Goal: Task Accomplishment & Management: Manage account settings

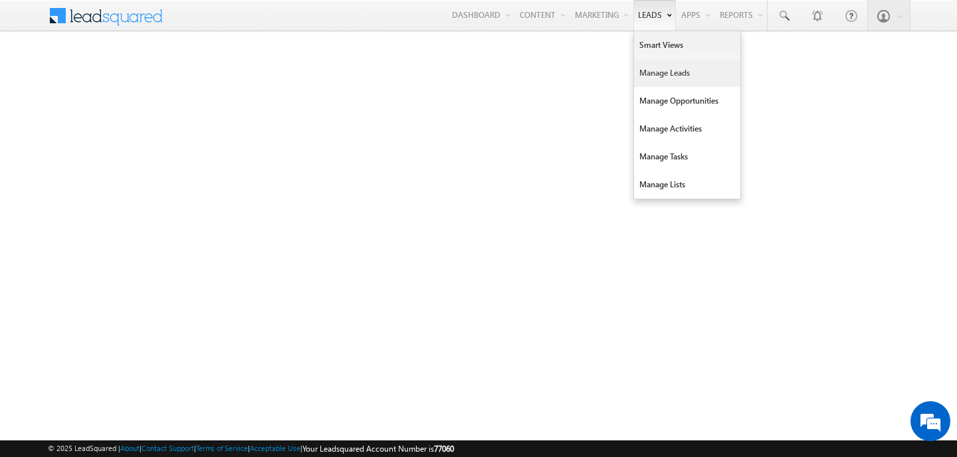
click at [673, 70] on link "Manage Leads" at bounding box center [687, 73] width 106 height 28
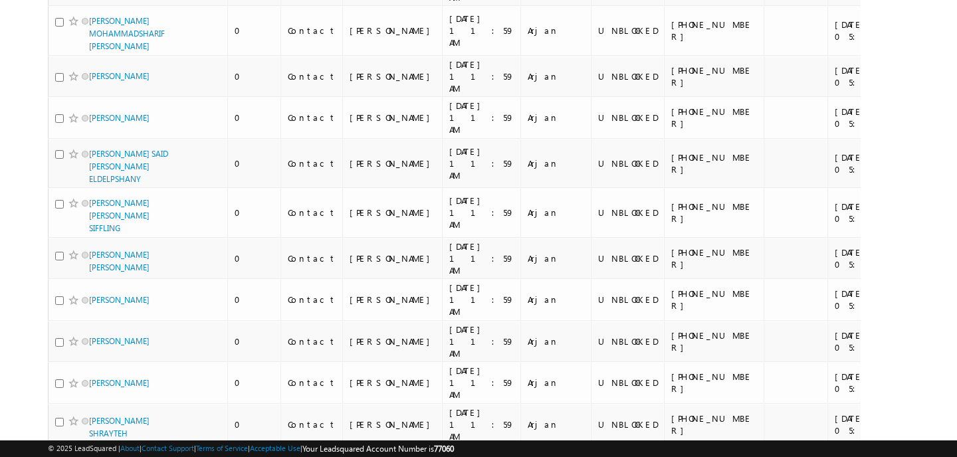
scroll to position [3367, 0]
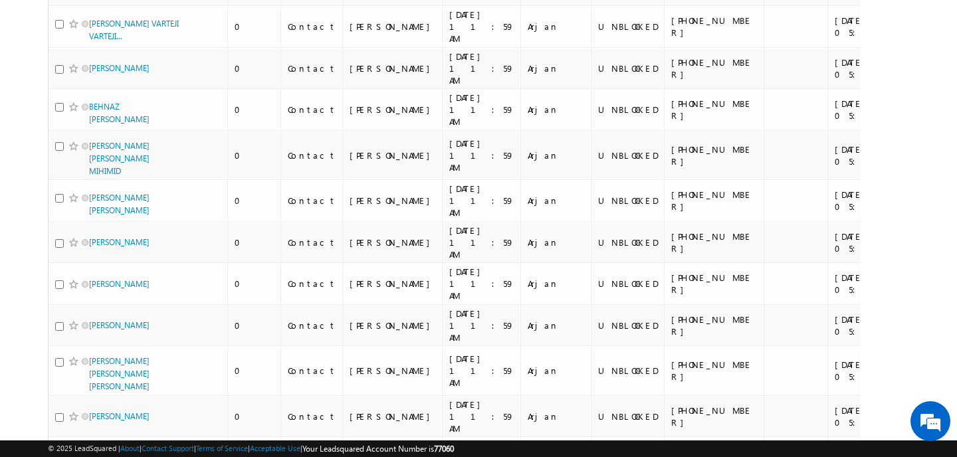
scroll to position [7000, 0]
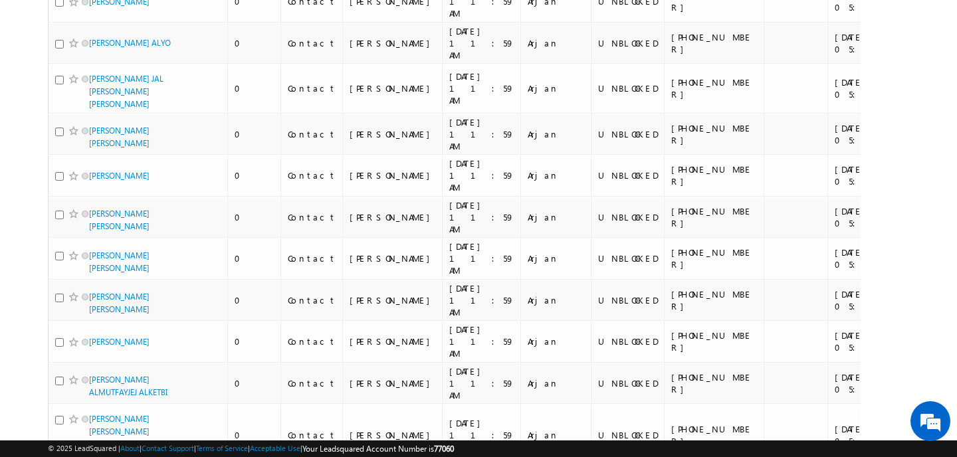
scroll to position [0, 0]
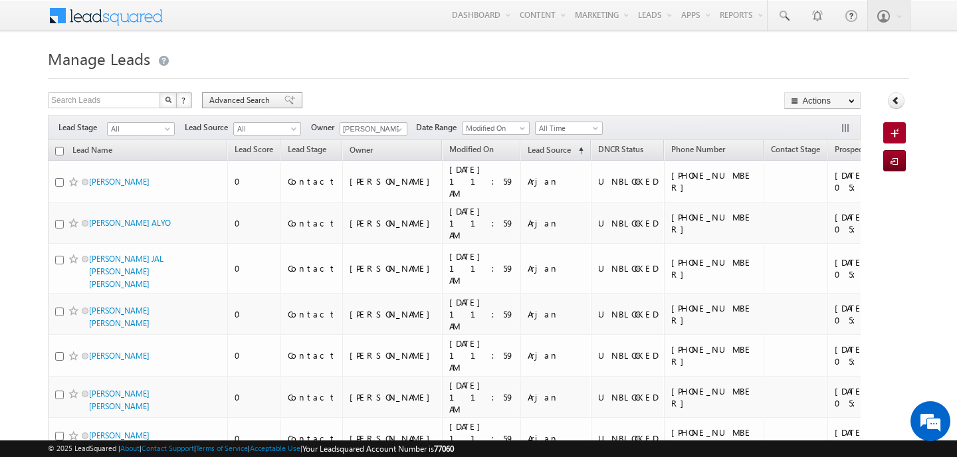
click at [262, 101] on span "Advanced Search" at bounding box center [241, 100] width 64 height 12
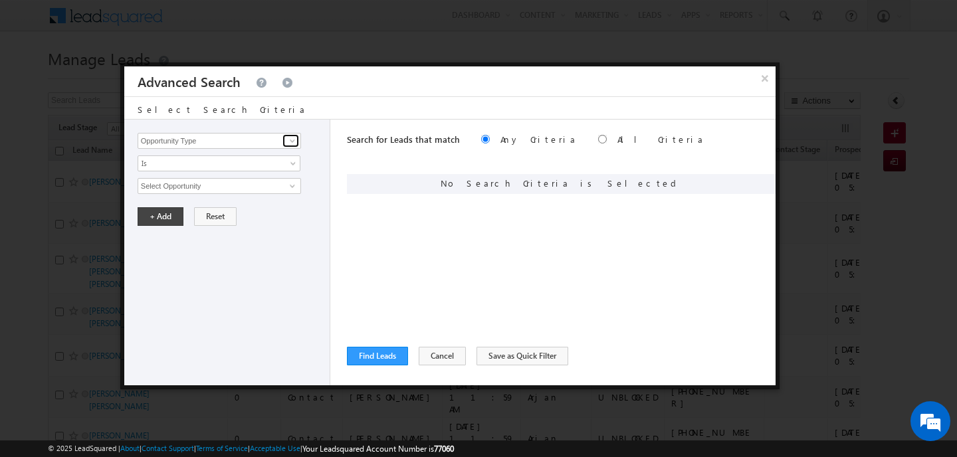
click at [291, 138] on span at bounding box center [292, 141] width 11 height 11
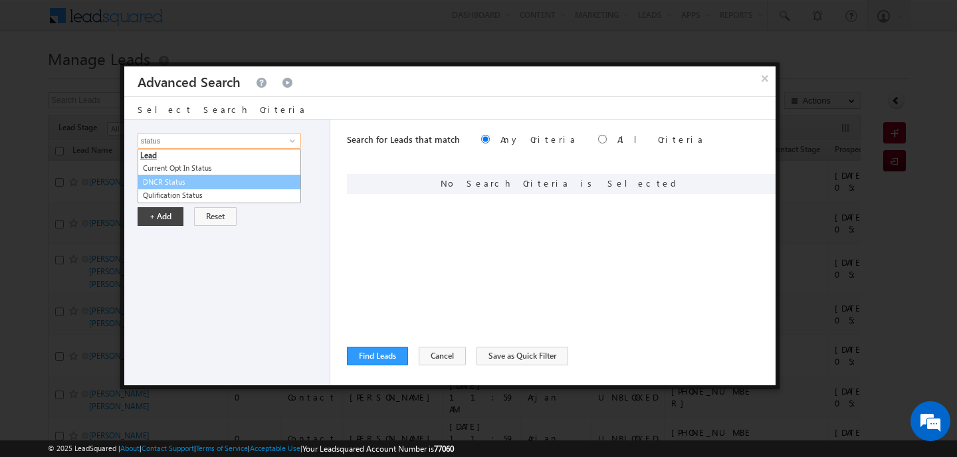
click at [199, 179] on link "DNCR Status" at bounding box center [219, 182] width 163 height 15
type input "DNCR Status"
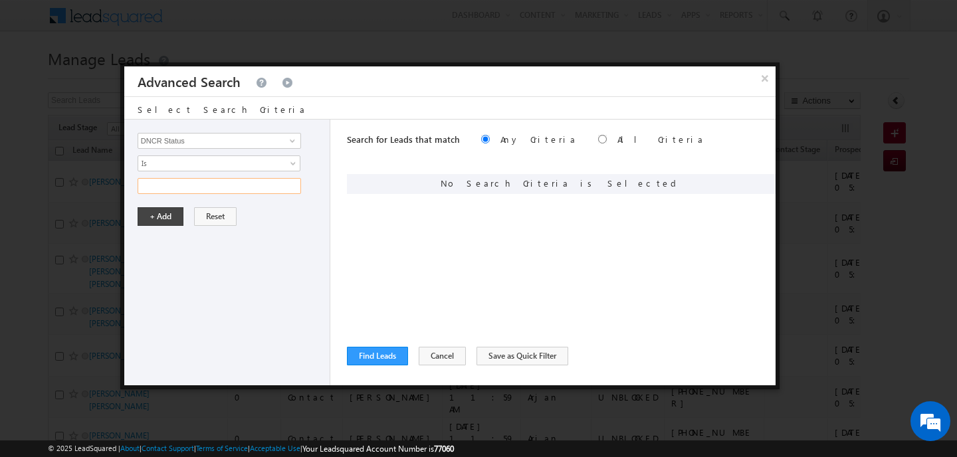
click at [171, 186] on input "text" at bounding box center [219, 186] width 163 height 16
type input "unblocked"
click at [163, 223] on button "+ Add" at bounding box center [161, 216] width 46 height 19
click at [395, 351] on button "Find Leads" at bounding box center [377, 356] width 61 height 19
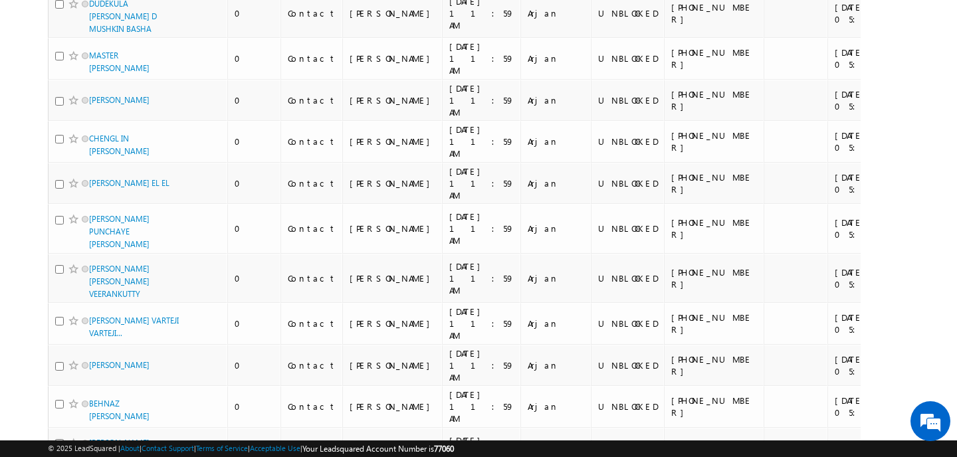
scroll to position [7182, 0]
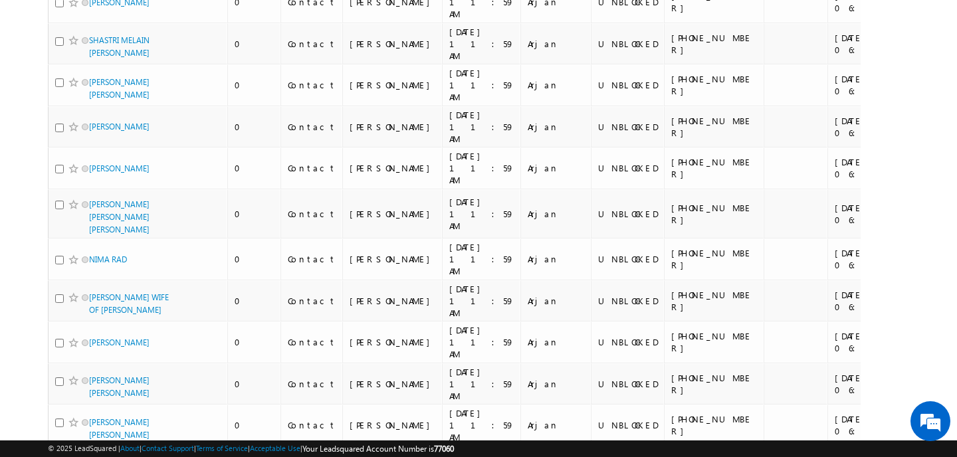
scroll to position [7637, 0]
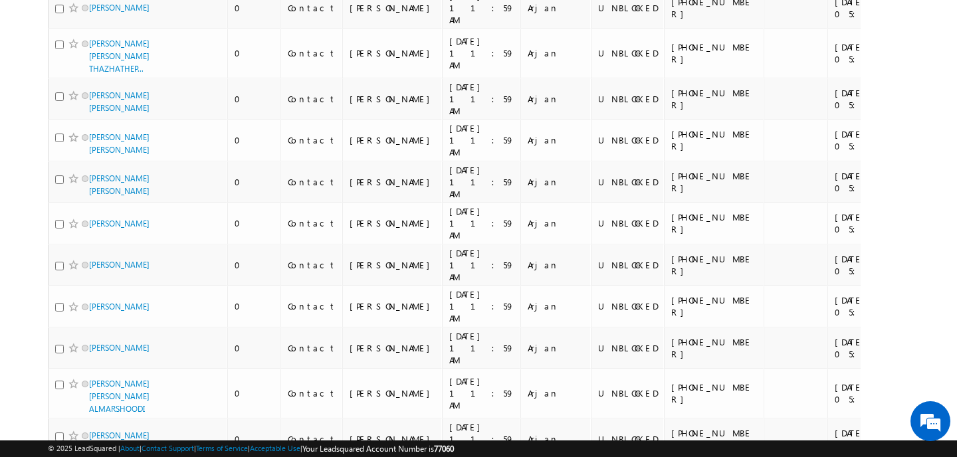
scroll to position [7016, 0]
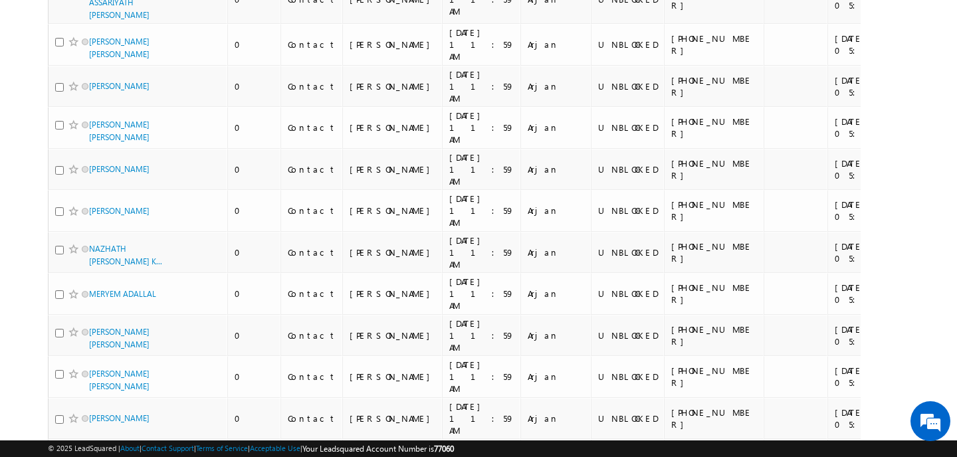
scroll to position [7164, 0]
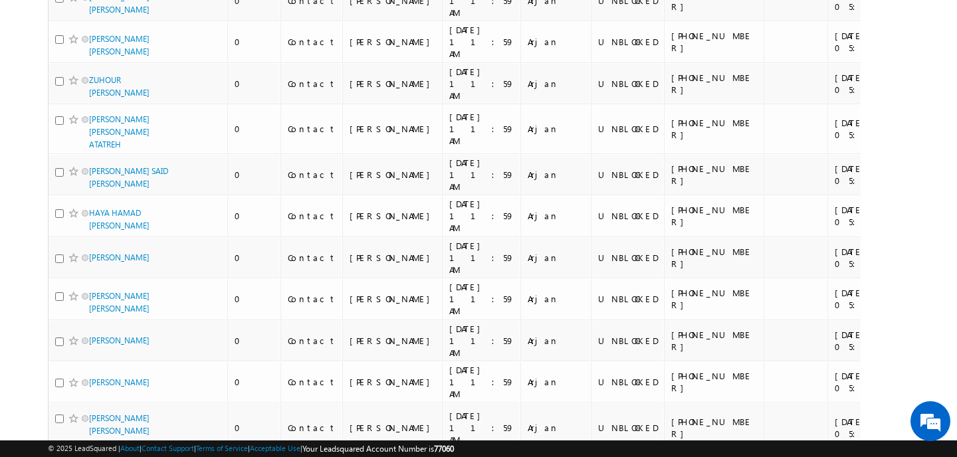
scroll to position [7151, 0]
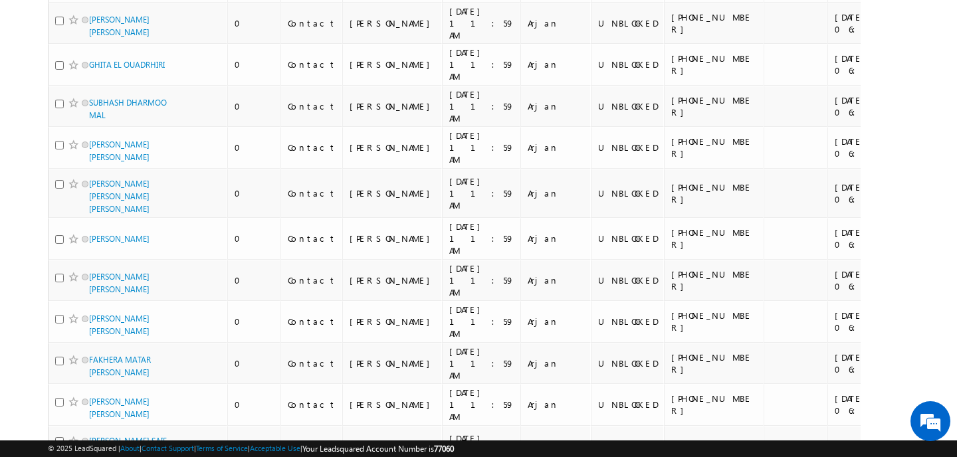
scroll to position [7303, 0]
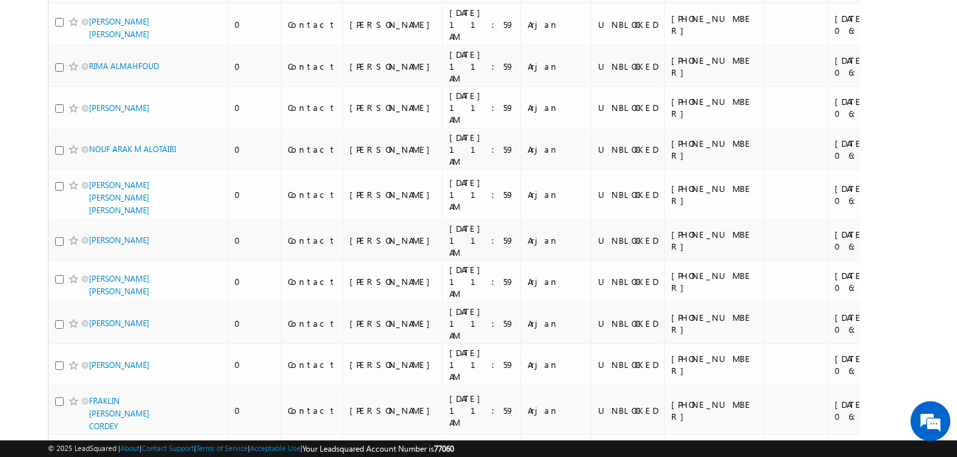
scroll to position [7804, 0]
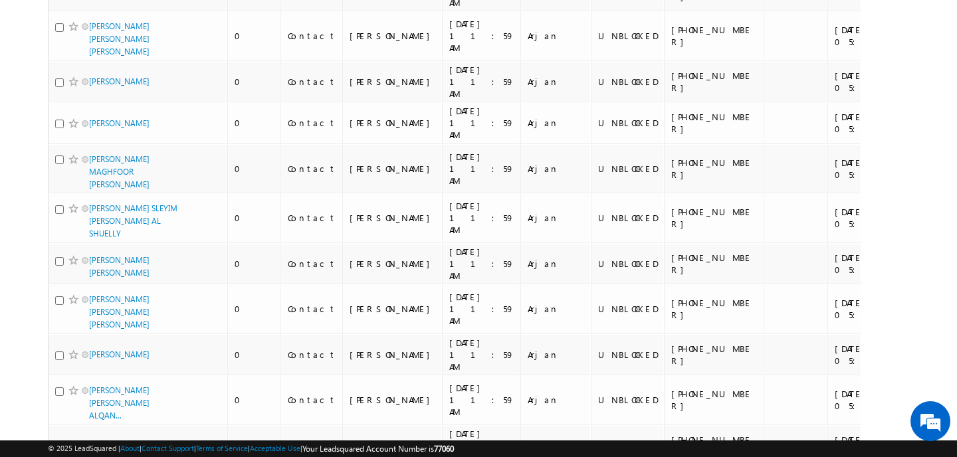
scroll to position [0, 0]
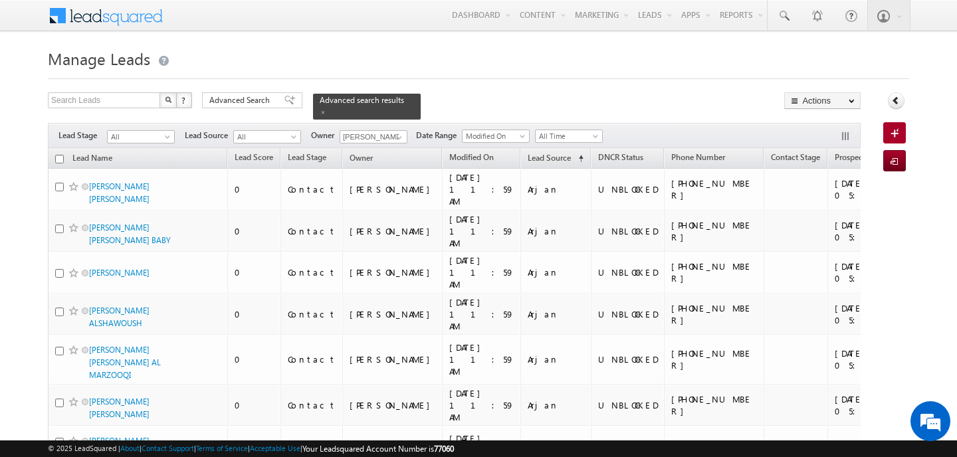
click at [61, 158] on input "checkbox" at bounding box center [59, 159] width 9 height 9
checkbox input "true"
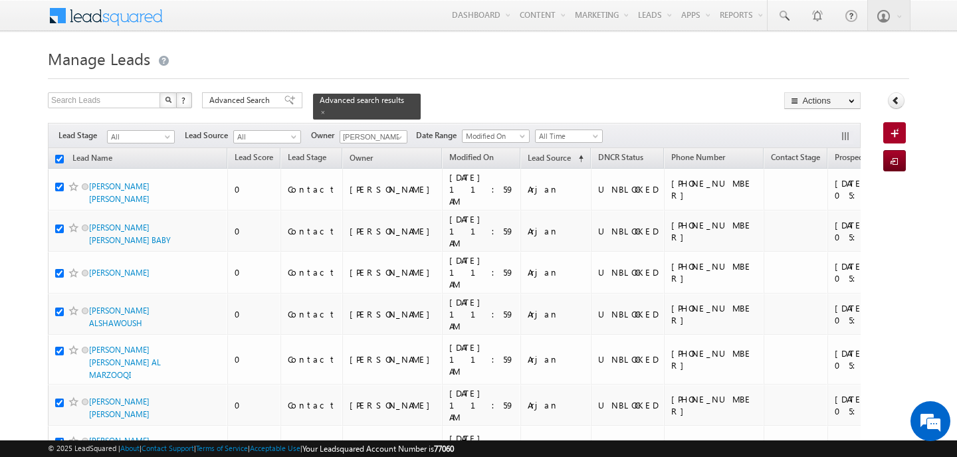
checkbox input "true"
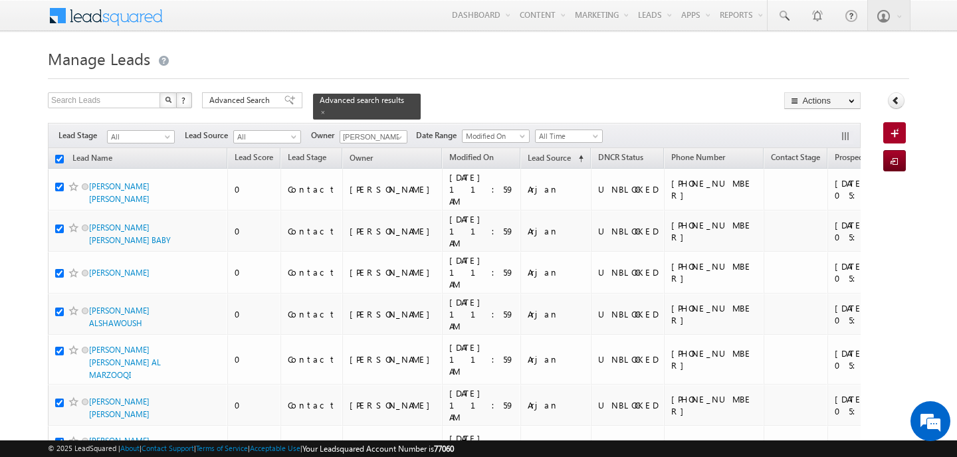
checkbox input "true"
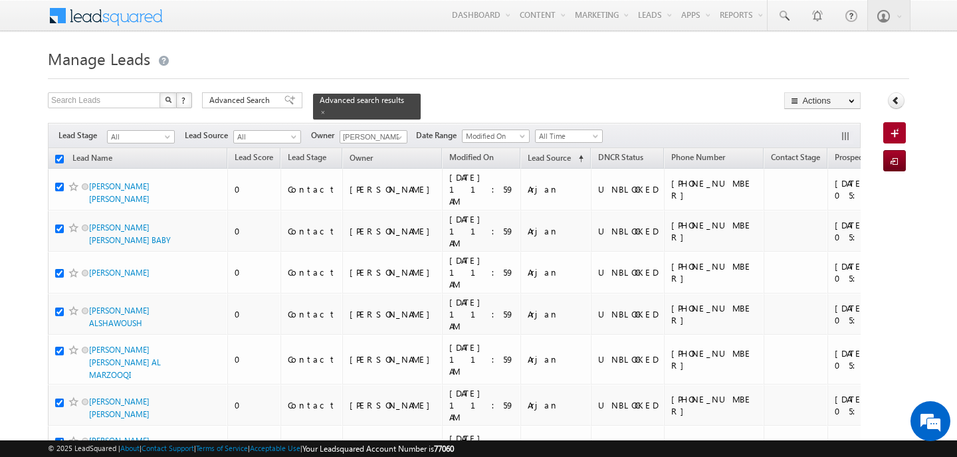
checkbox input "true"
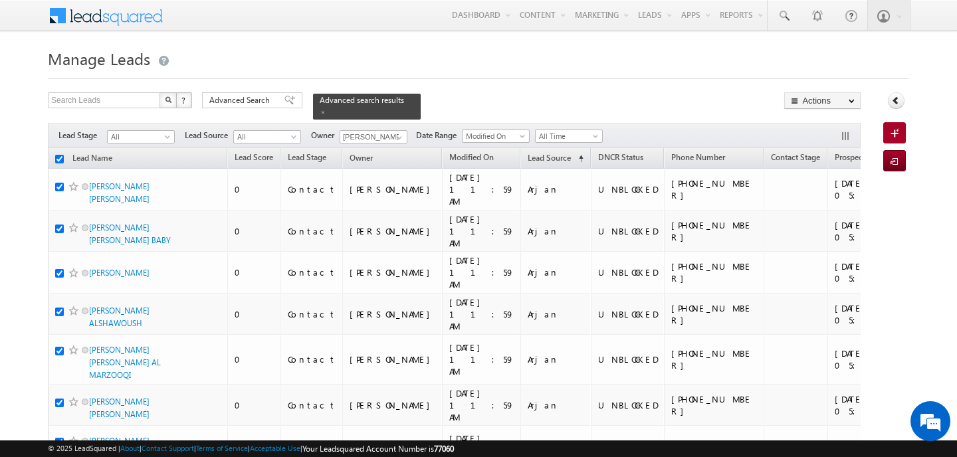
checkbox input "true"
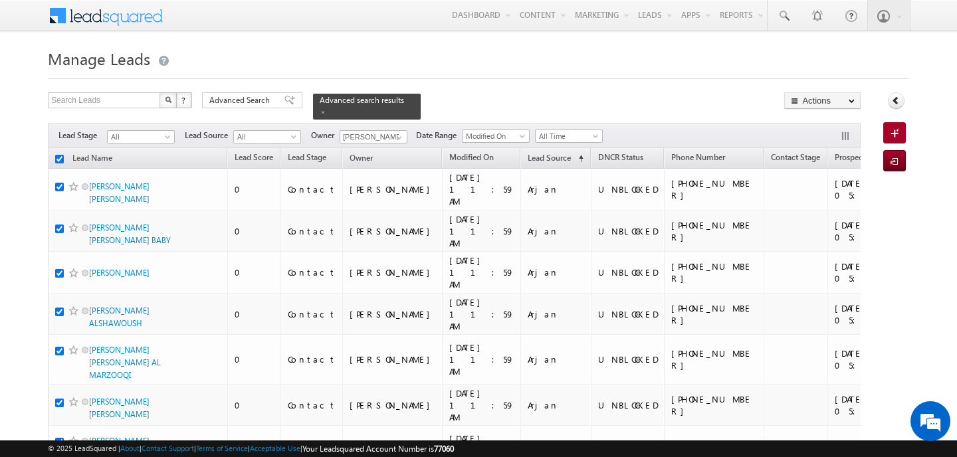
checkbox input "true"
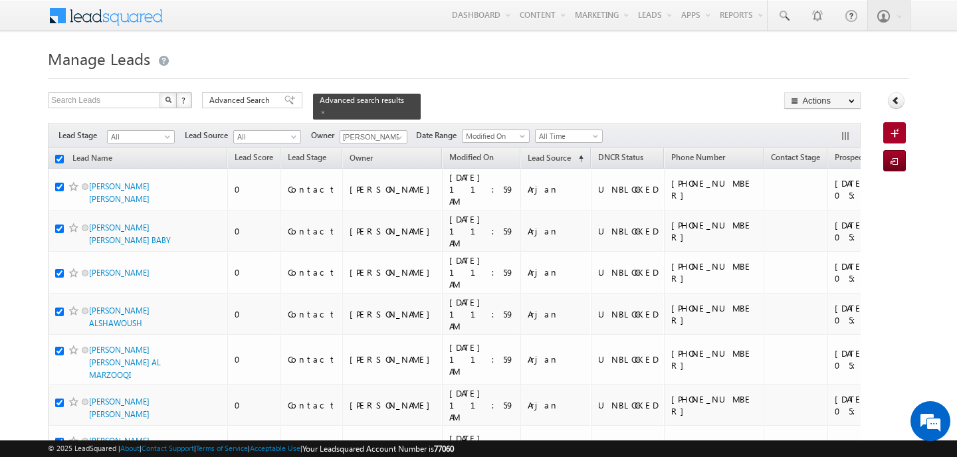
checkbox input "true"
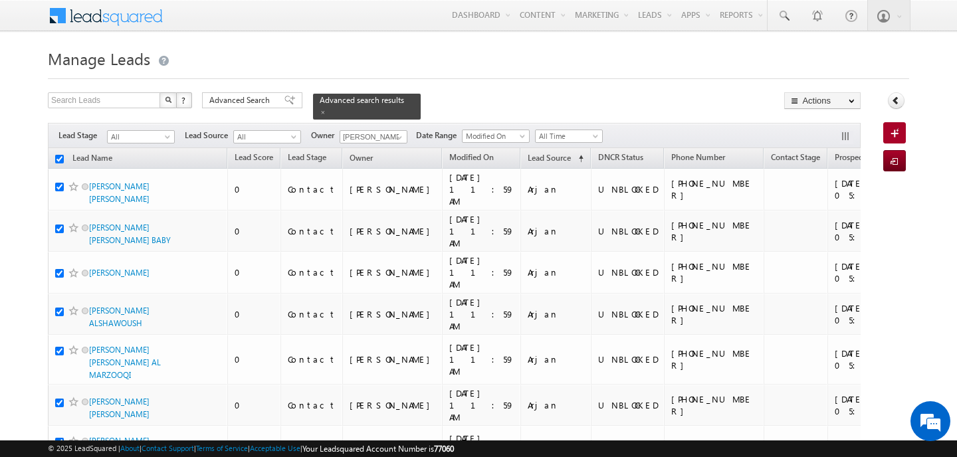
checkbox input "true"
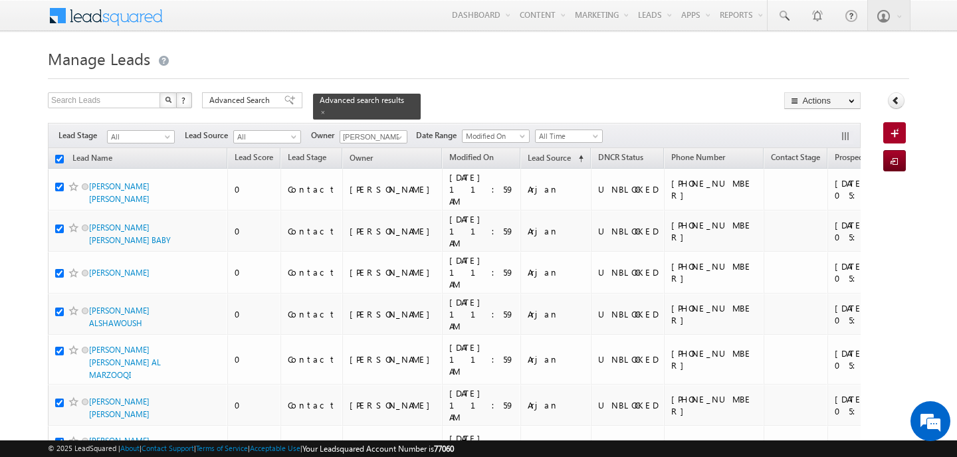
checkbox input "true"
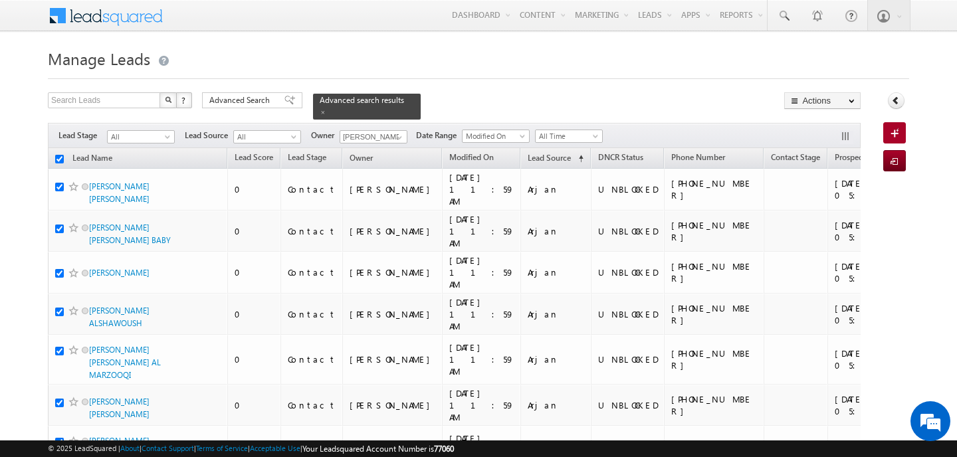
checkbox input "true"
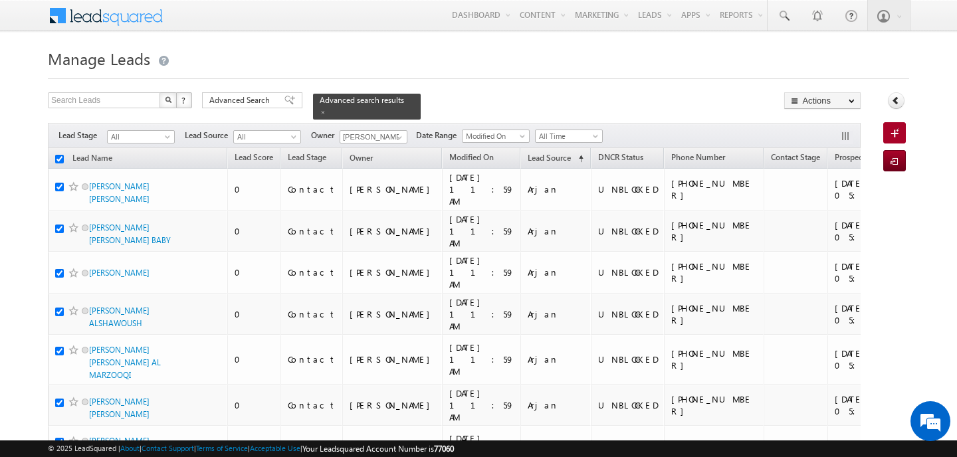
checkbox input "true"
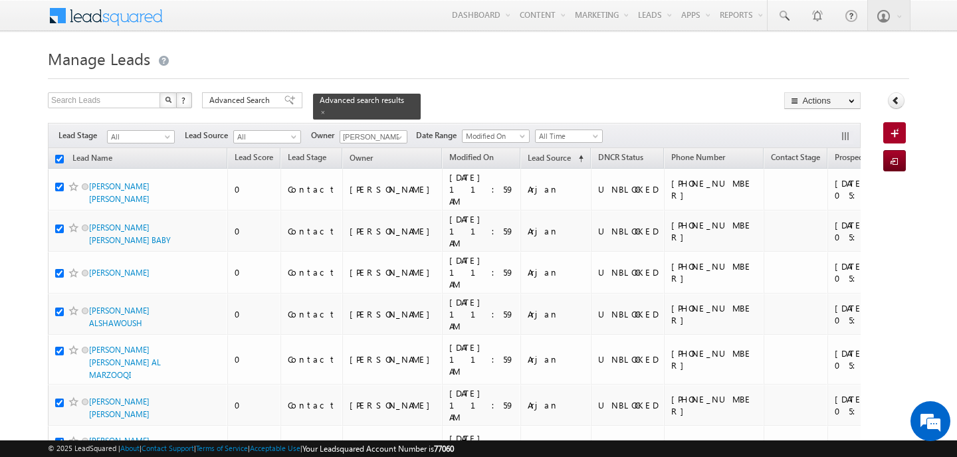
checkbox input "true"
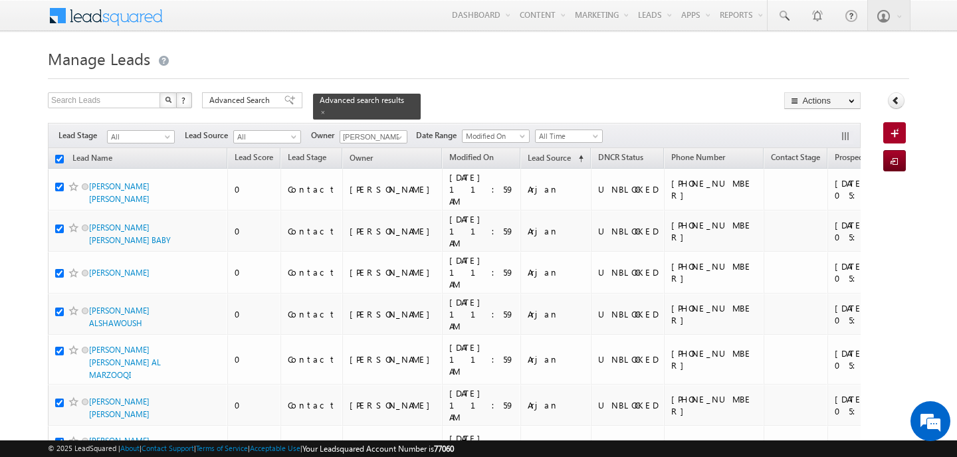
checkbox input "true"
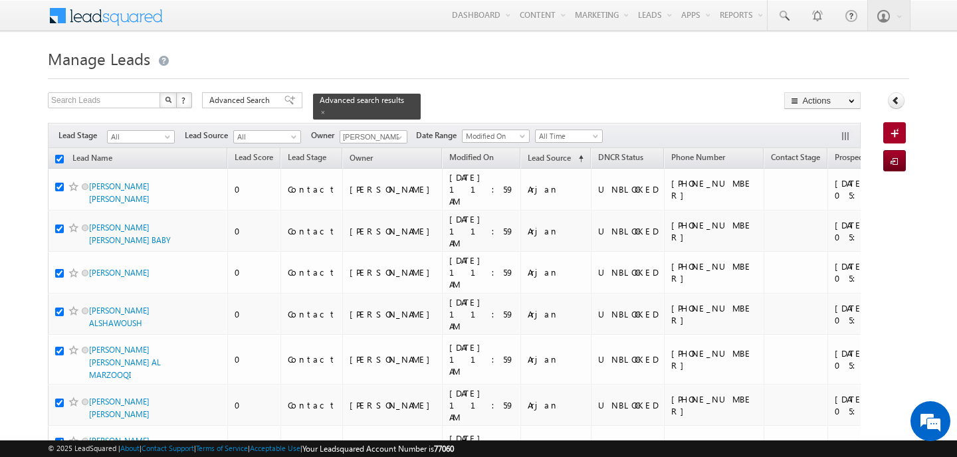
checkbox input "true"
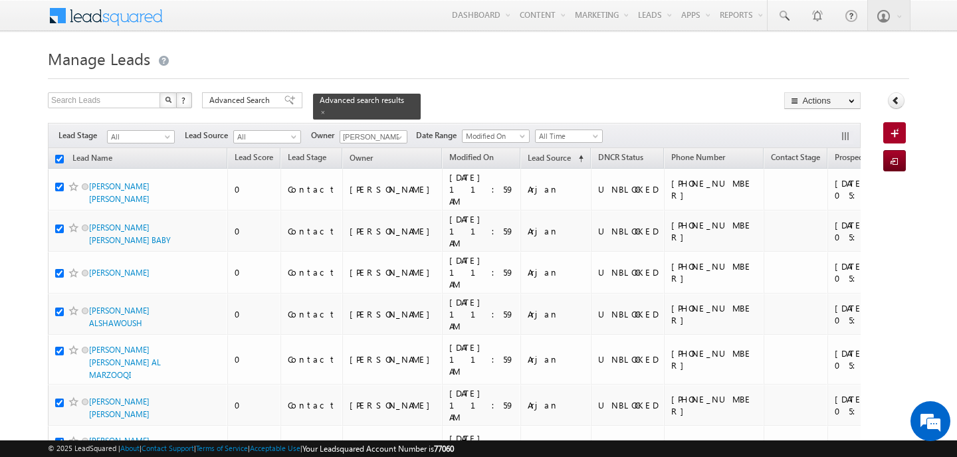
checkbox input "true"
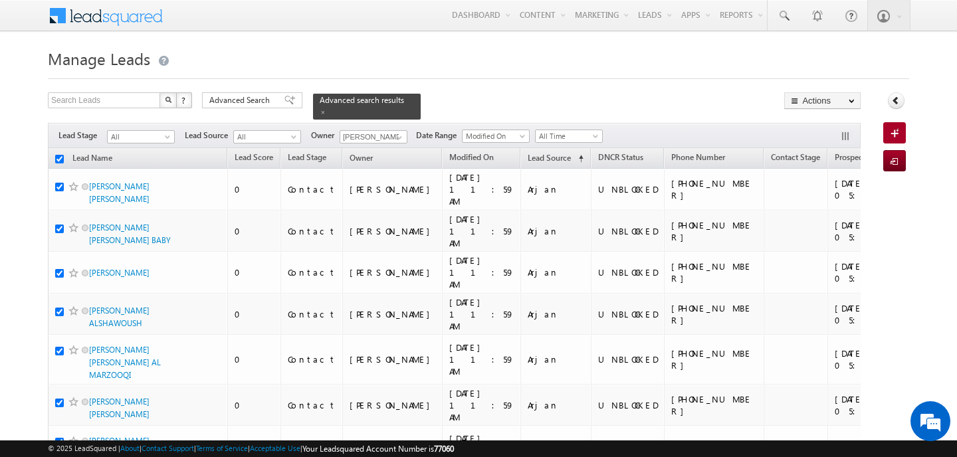
checkbox input "true"
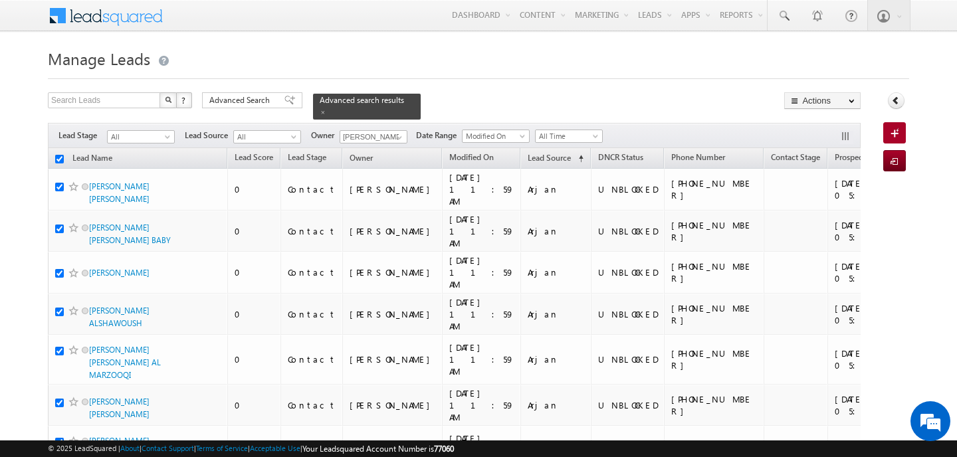
checkbox input "true"
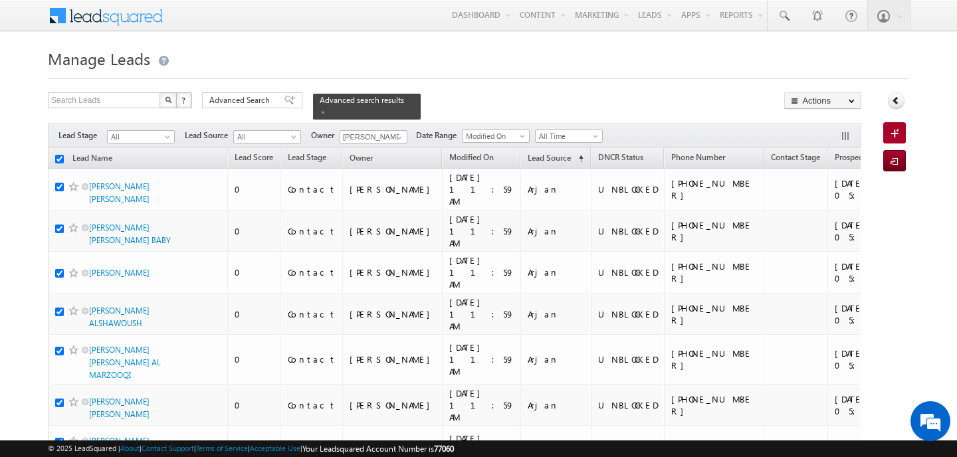
checkbox input "true"
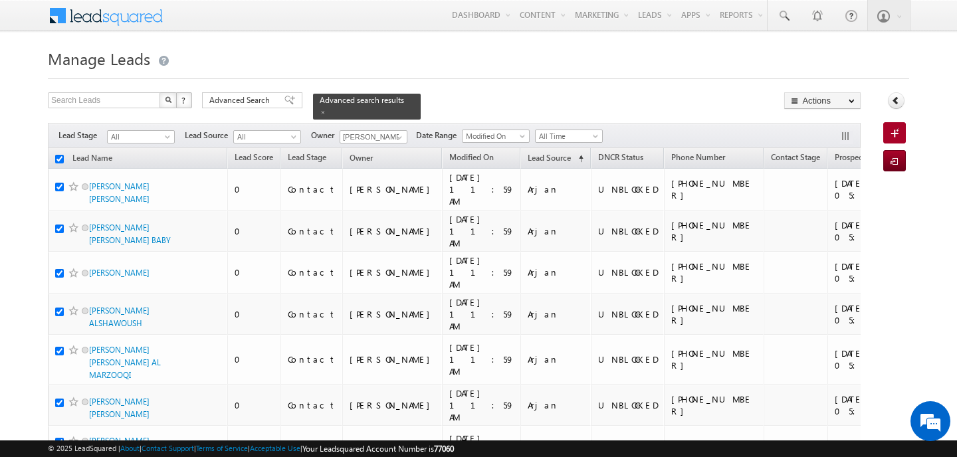
checkbox input "true"
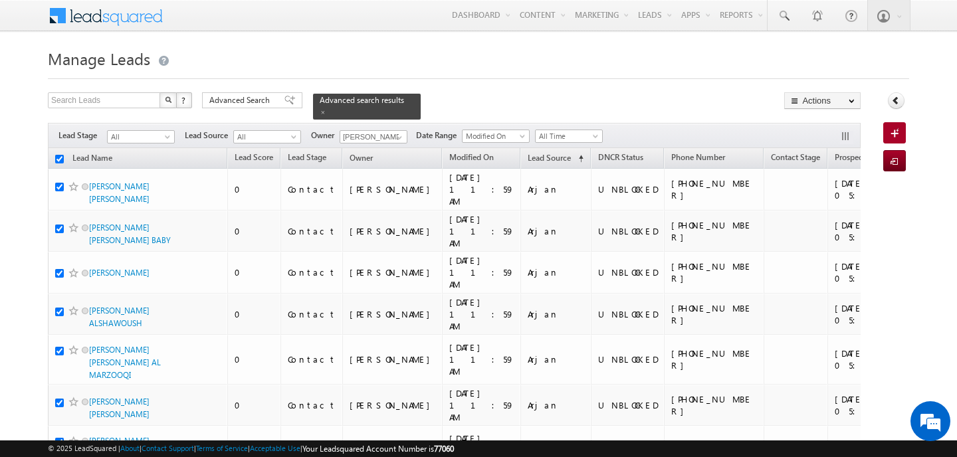
checkbox input "true"
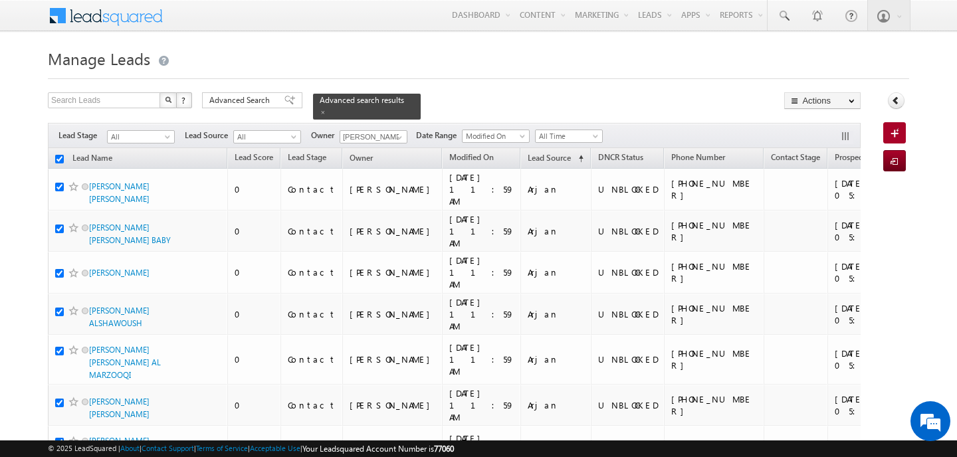
checkbox input "true"
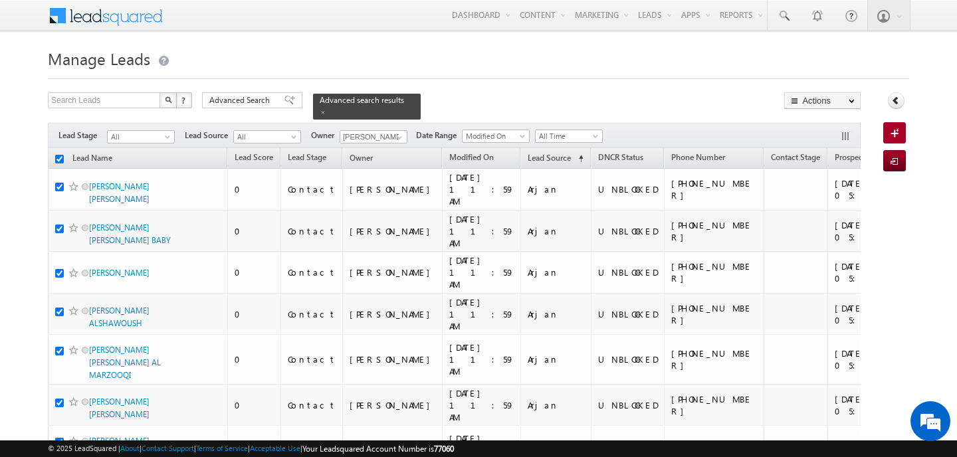
checkbox input "true"
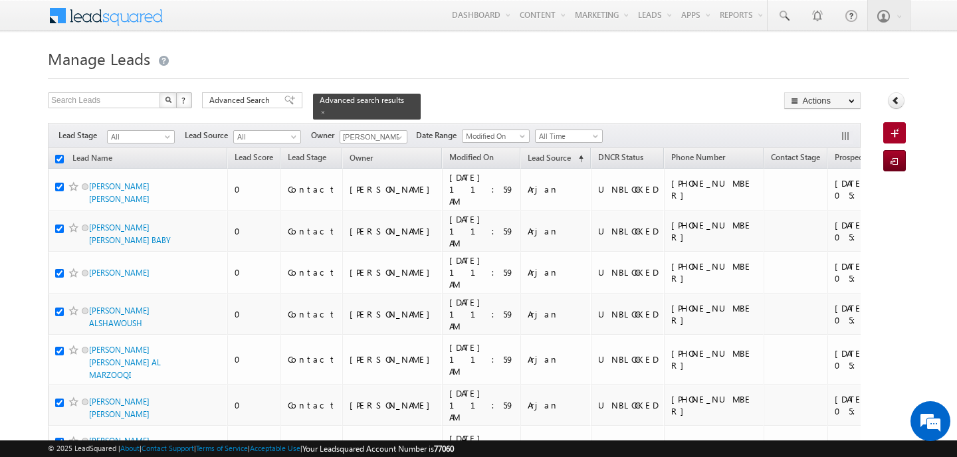
checkbox input "true"
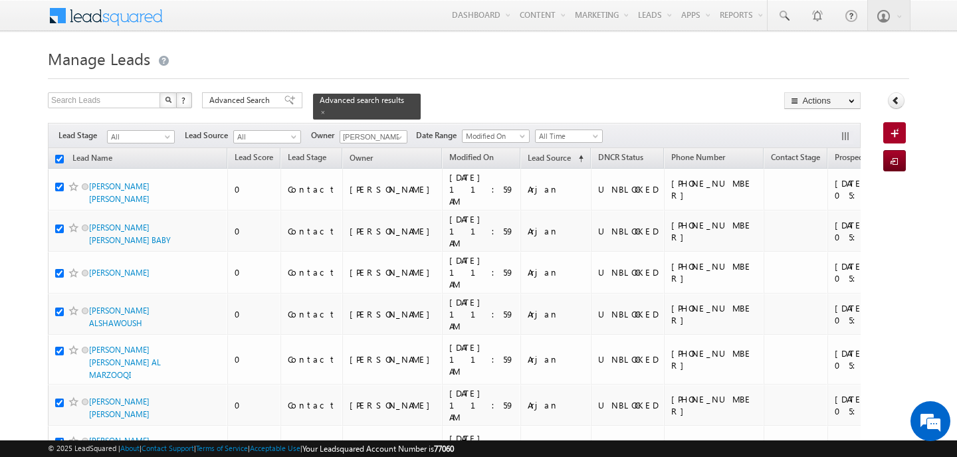
checkbox input "true"
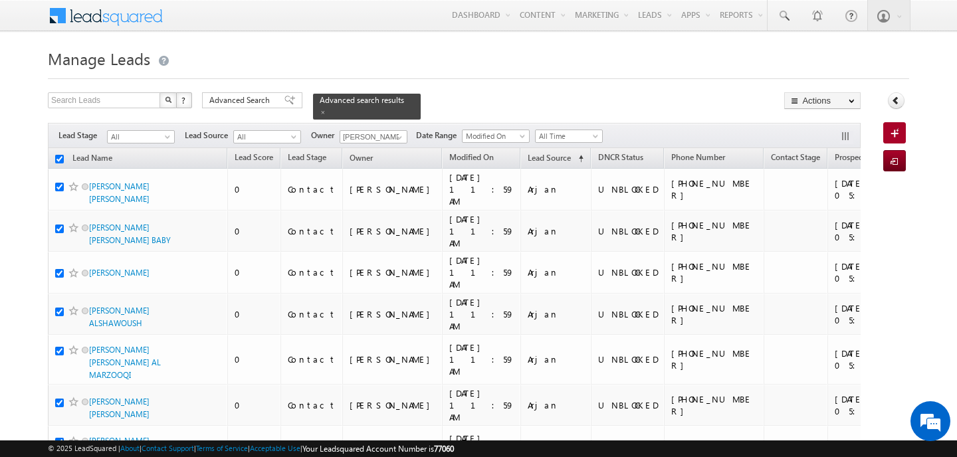
checkbox input "true"
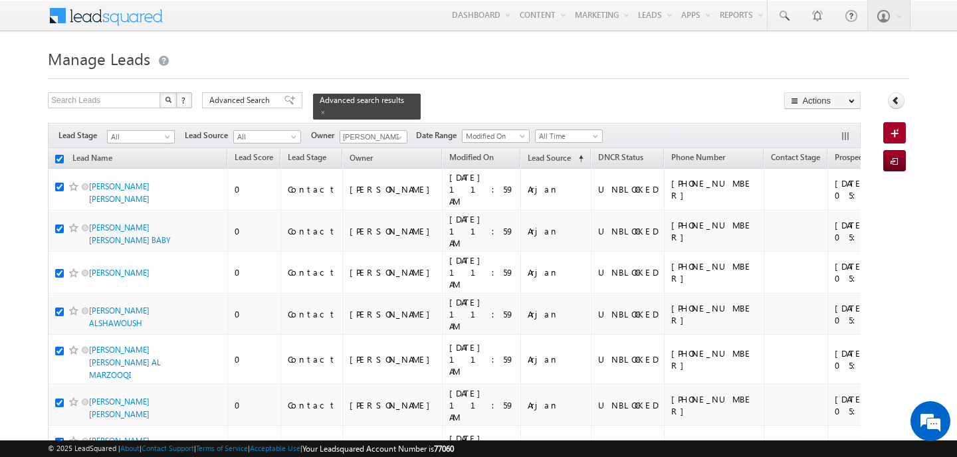
checkbox input "true"
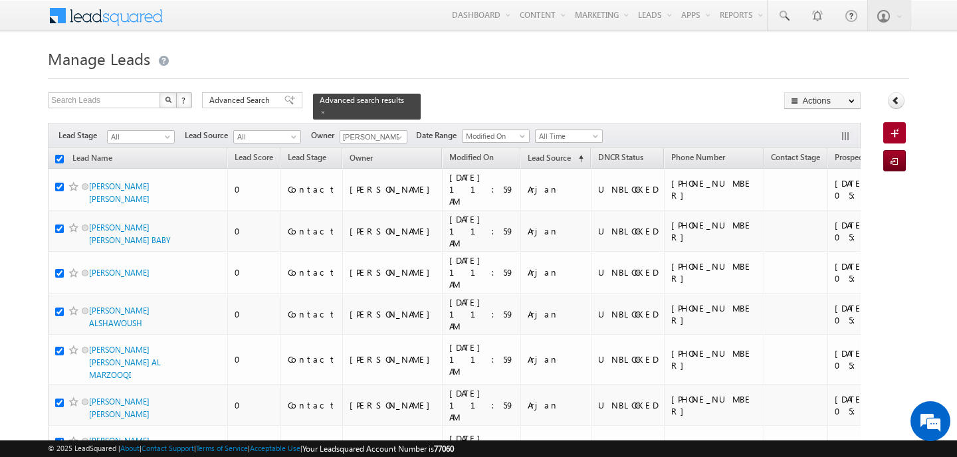
checkbox input "true"
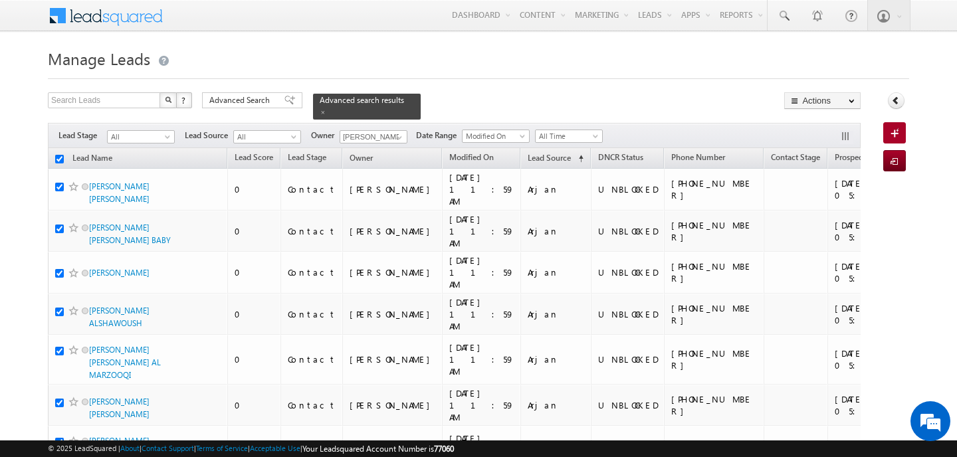
checkbox input "true"
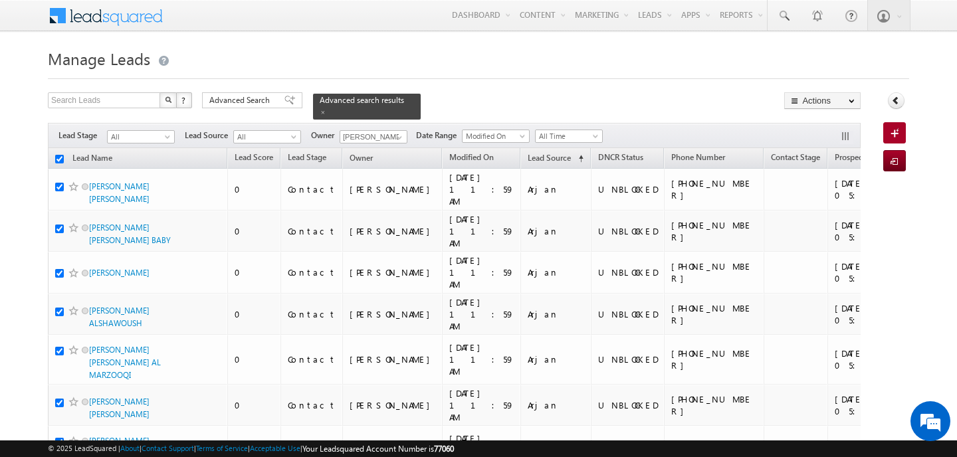
checkbox input "true"
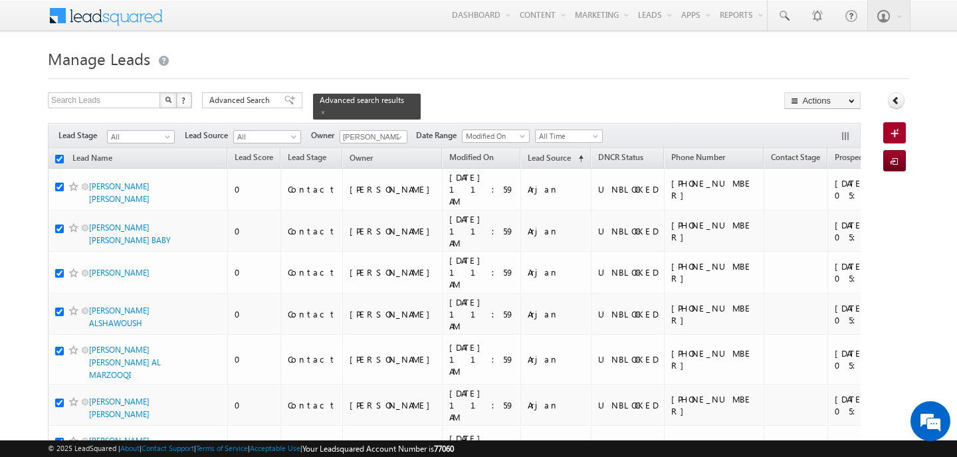
checkbox input "true"
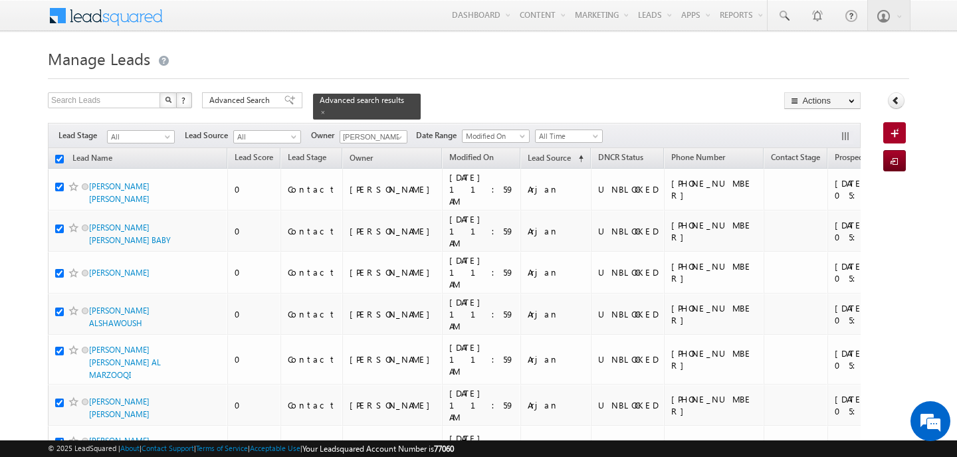
checkbox input "true"
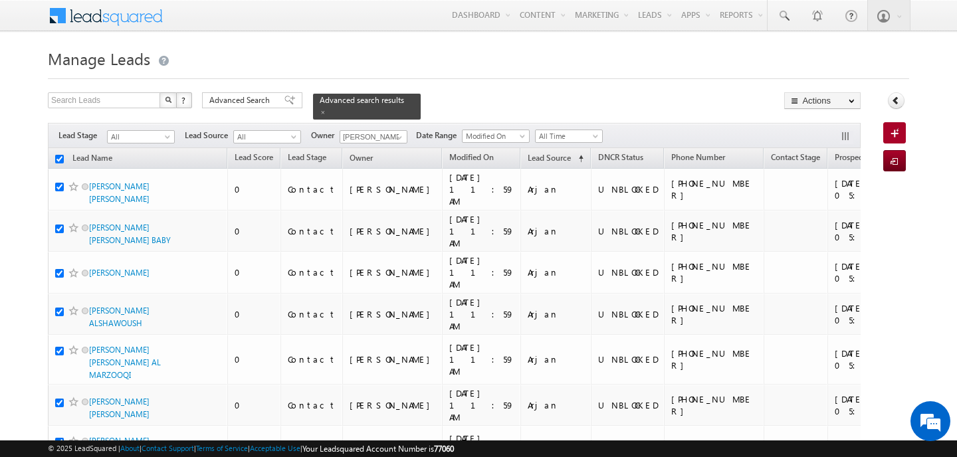
checkbox input "true"
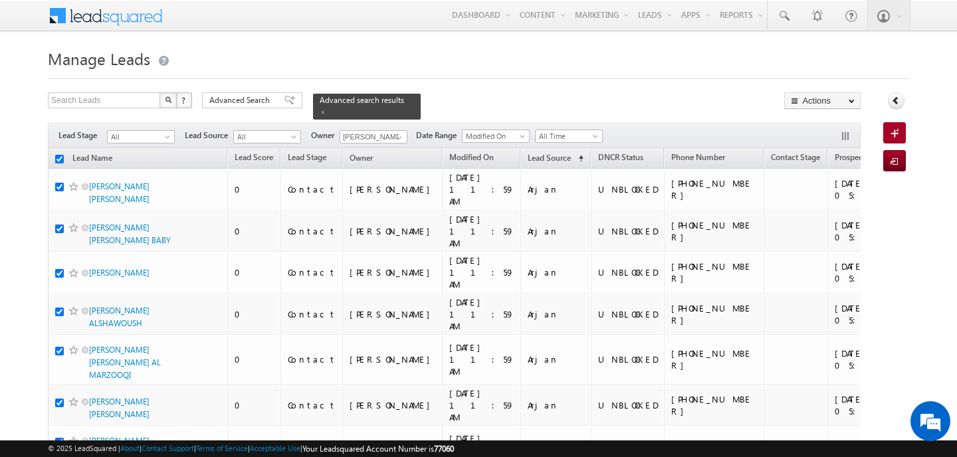
checkbox input "true"
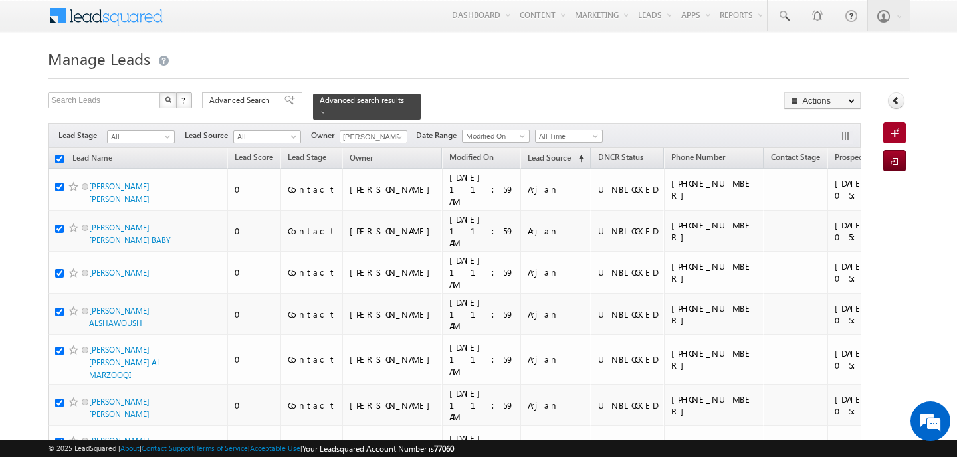
checkbox input "true"
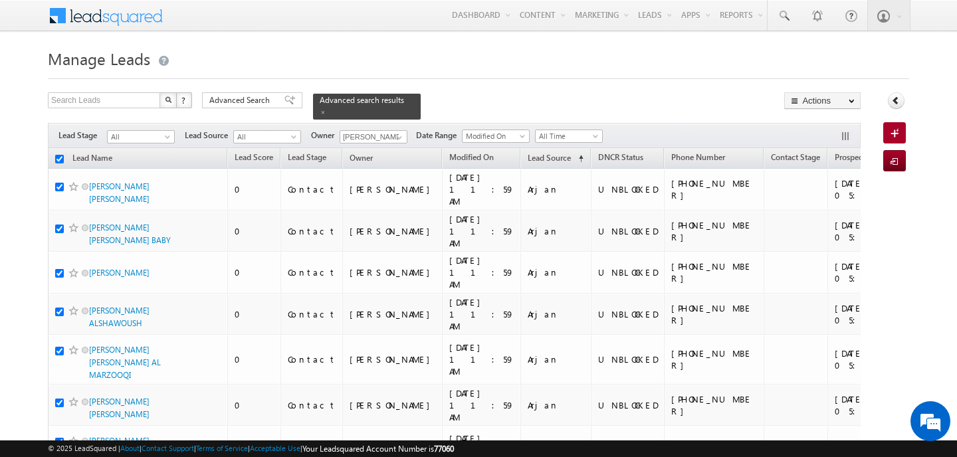
checkbox input "true"
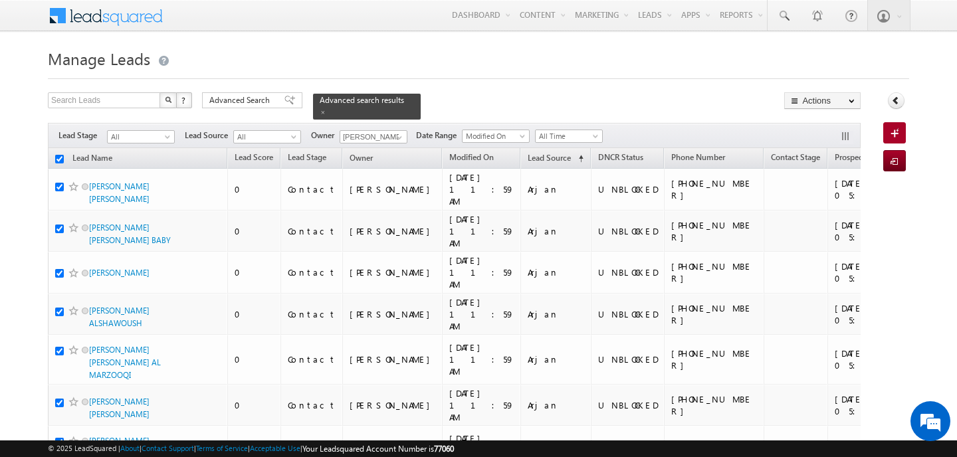
checkbox input "true"
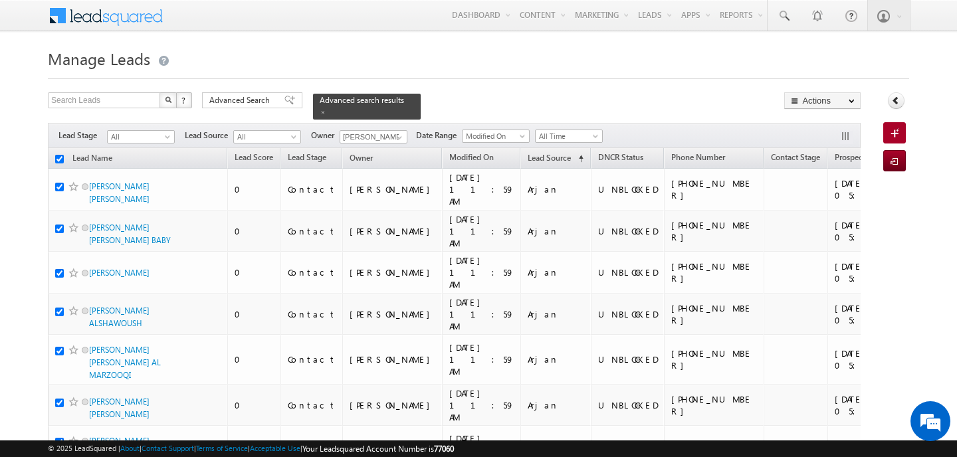
checkbox input "true"
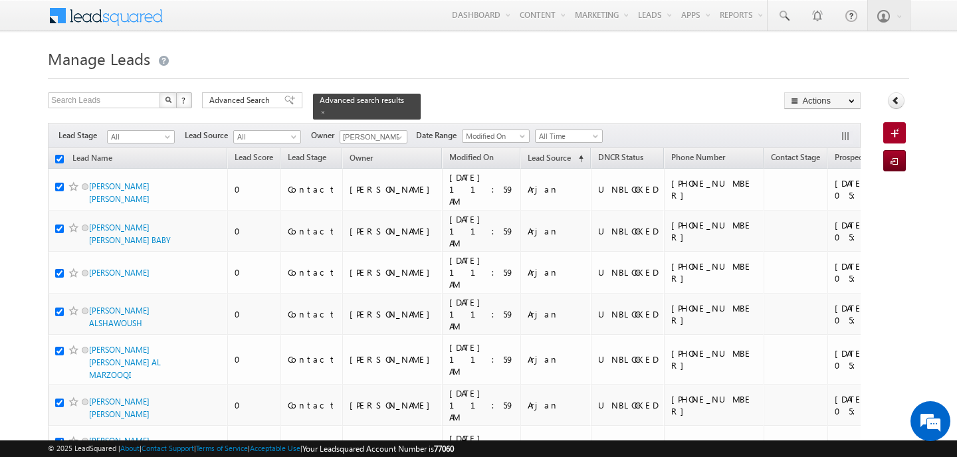
checkbox input "true"
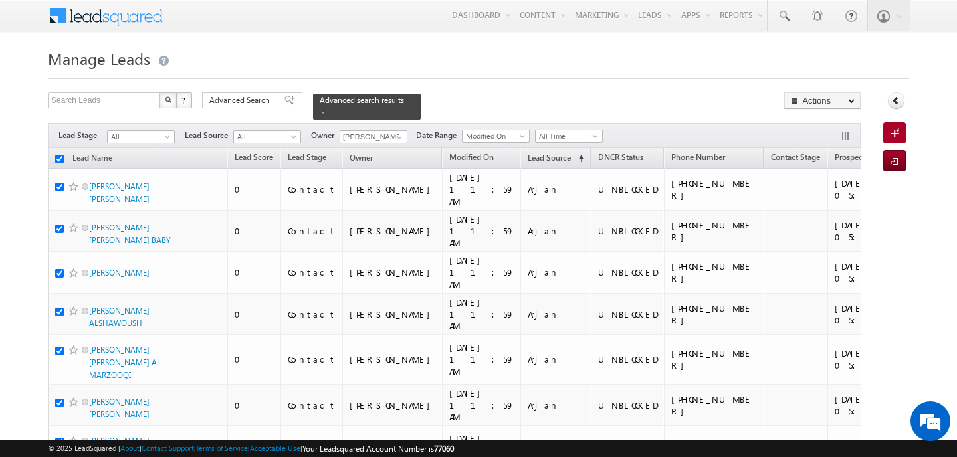
checkbox input "true"
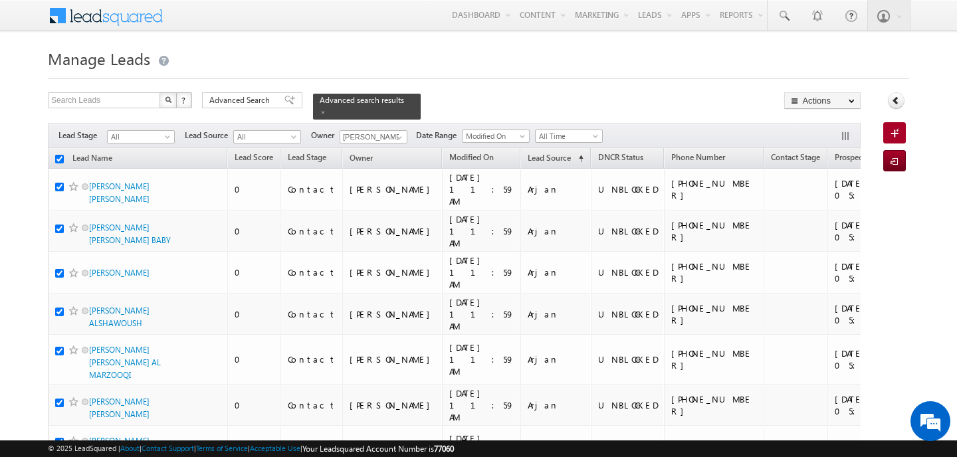
checkbox input "true"
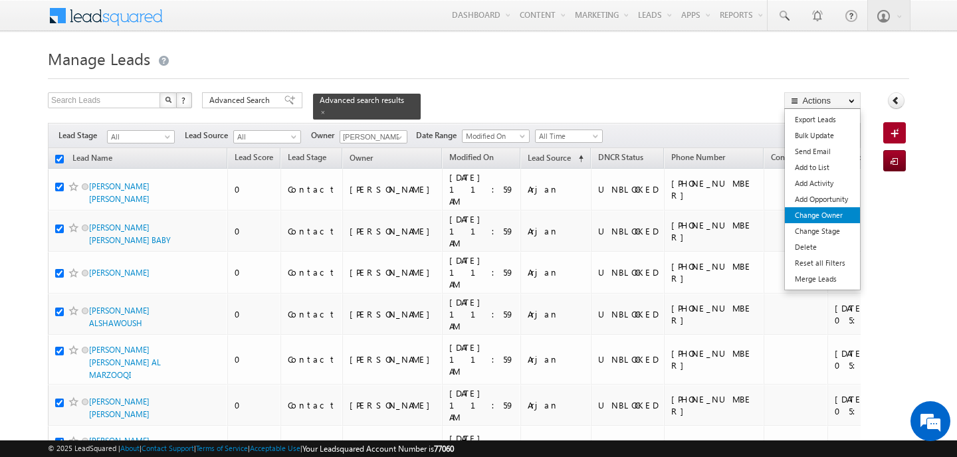
click at [840, 214] on link "Change Owner" at bounding box center [822, 215] width 75 height 16
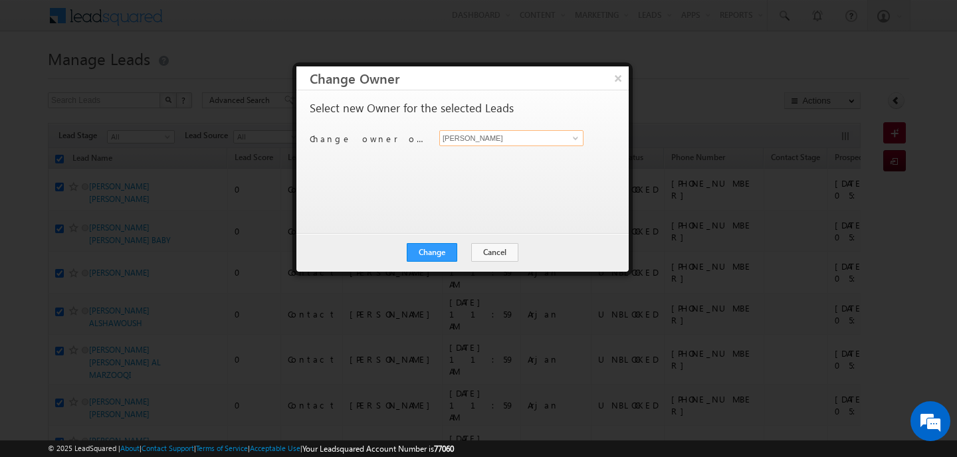
click at [490, 140] on input "[PERSON_NAME]" at bounding box center [511, 138] width 144 height 16
click at [493, 162] on span "[EMAIL_ADDRESS][PERSON_NAME][DOMAIN_NAME]" at bounding box center [504, 164] width 120 height 10
click at [445, 252] on button "Change" at bounding box center [432, 252] width 50 height 19
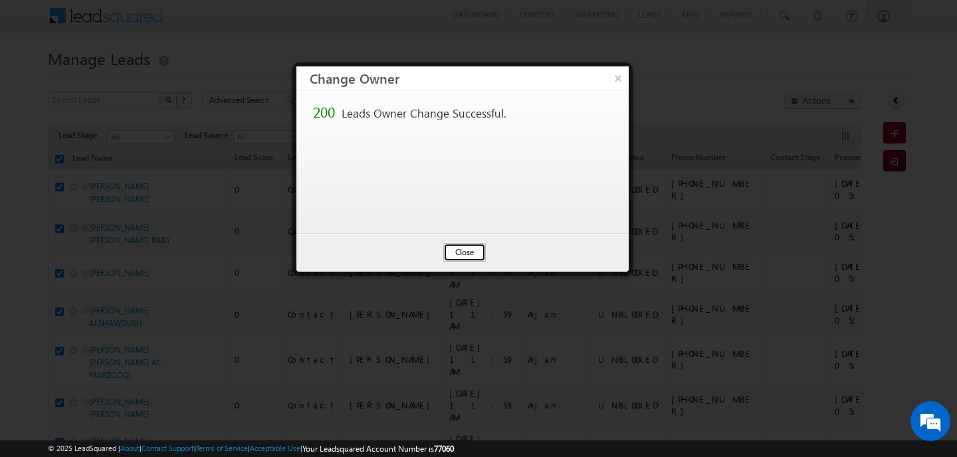
click at [462, 256] on button "Close" at bounding box center [464, 252] width 43 height 19
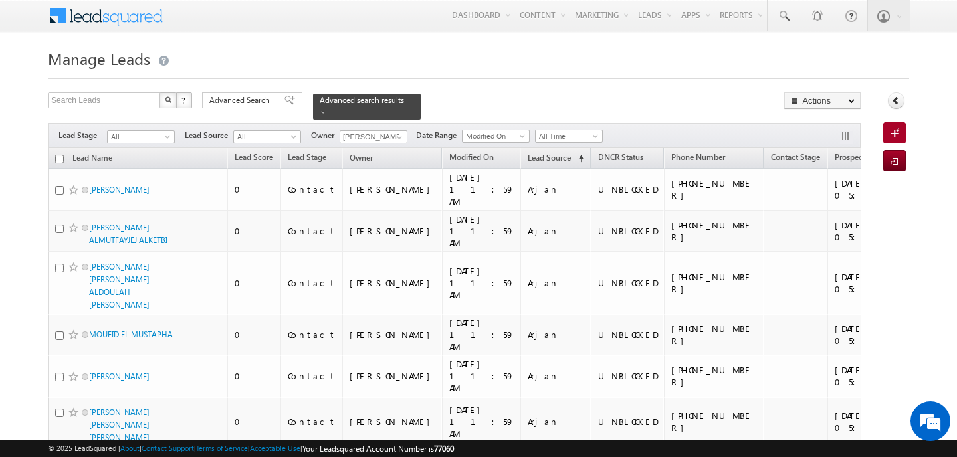
click at [61, 155] on input "checkbox" at bounding box center [59, 159] width 9 height 9
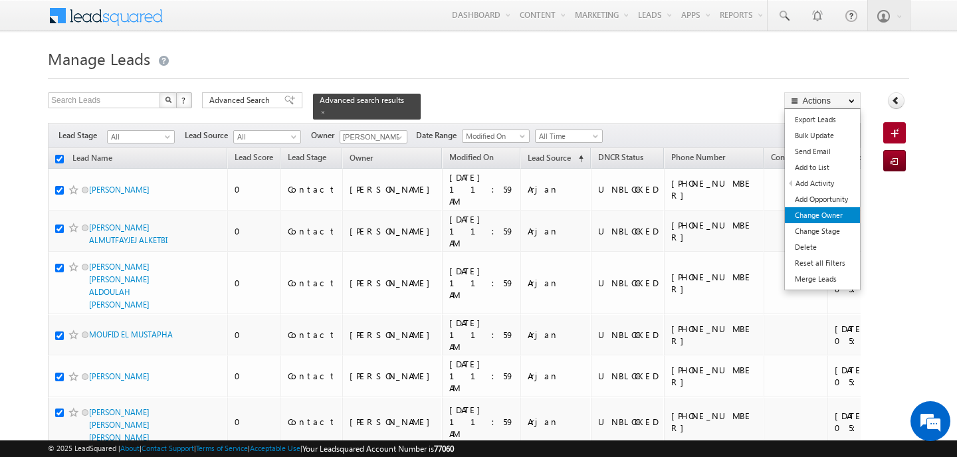
click at [820, 219] on link "Change Owner" at bounding box center [822, 215] width 75 height 16
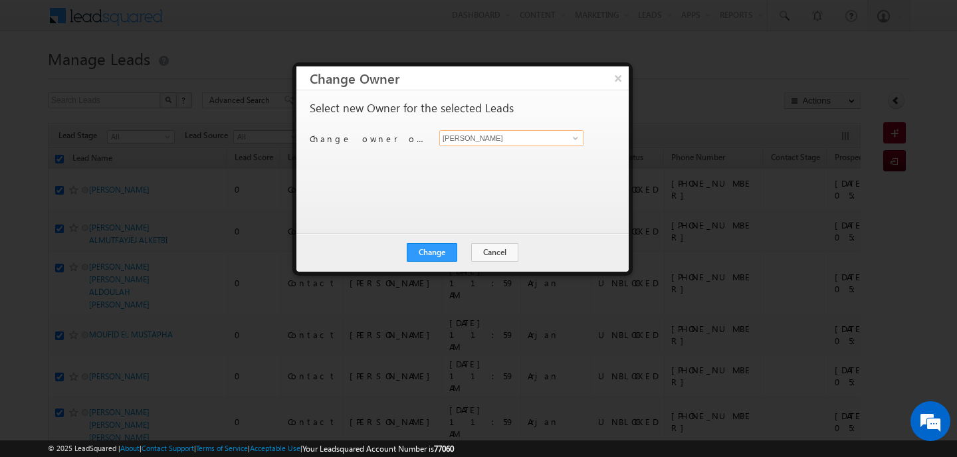
click at [484, 134] on input "[PERSON_NAME]" at bounding box center [511, 138] width 144 height 16
click at [492, 150] on link "[PERSON_NAME] [PERSON_NAME][EMAIL_ADDRESS][DOMAIN_NAME]" at bounding box center [511, 158] width 144 height 25
click at [448, 256] on button "Change" at bounding box center [432, 252] width 50 height 19
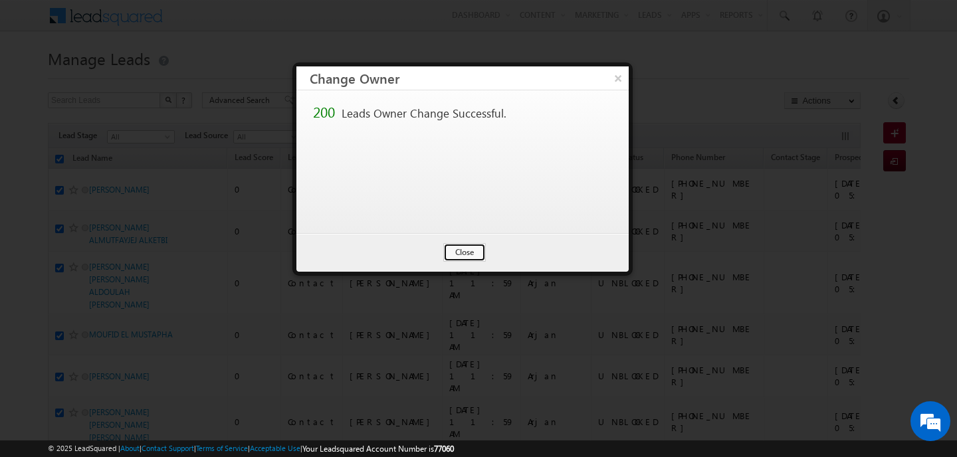
click at [448, 256] on button "Close" at bounding box center [464, 252] width 43 height 19
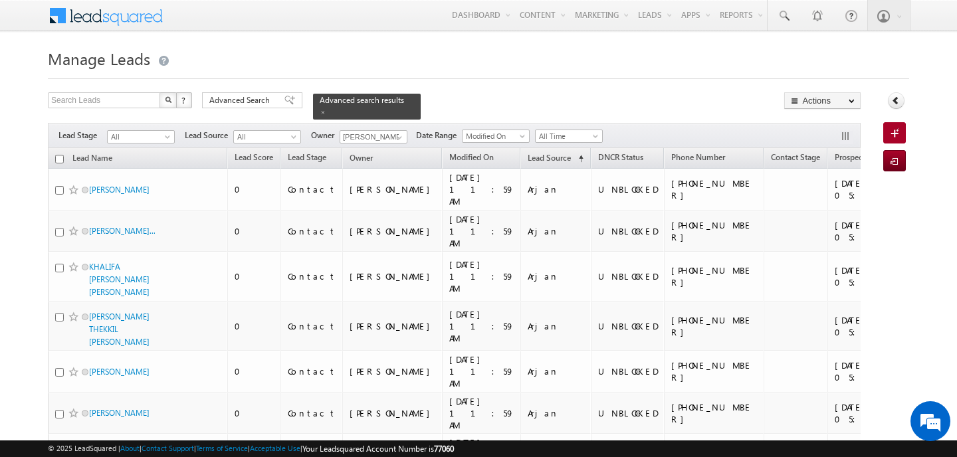
click at [62, 157] on input "checkbox" at bounding box center [59, 159] width 9 height 9
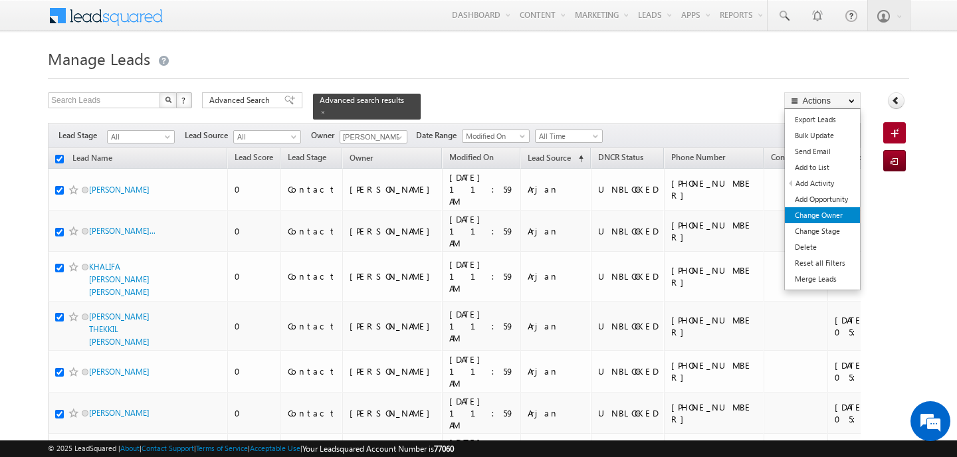
click at [835, 211] on link "Change Owner" at bounding box center [822, 215] width 75 height 16
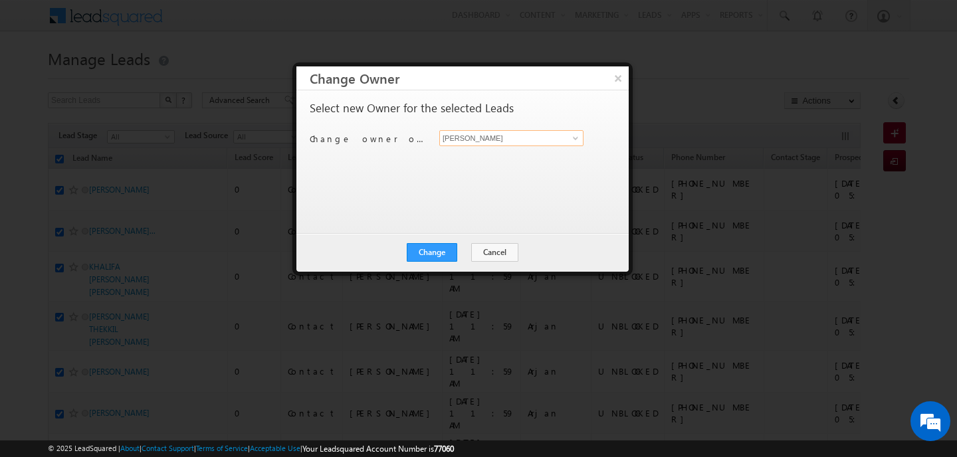
click at [478, 140] on input "[PERSON_NAME]" at bounding box center [511, 138] width 144 height 16
click at [637, 124] on div at bounding box center [478, 228] width 957 height 457
click at [562, 142] on input "[PERSON_NAME]" at bounding box center [511, 138] width 144 height 16
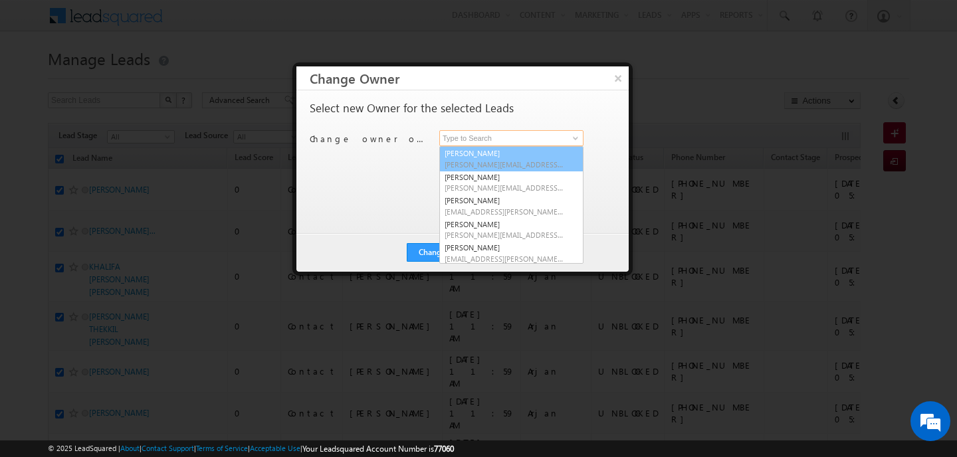
click at [511, 148] on link "[PERSON_NAME] [PERSON_NAME][EMAIL_ADDRESS][DOMAIN_NAME]" at bounding box center [511, 158] width 144 height 25
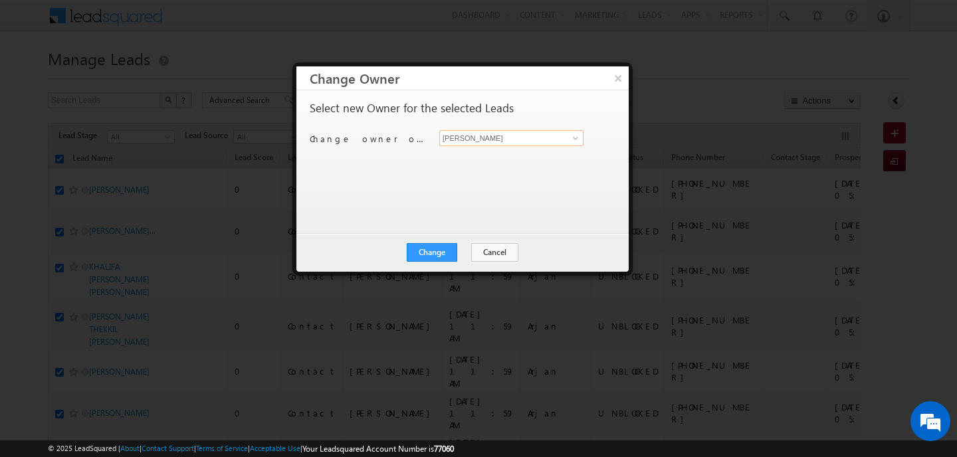
click at [494, 137] on input "[PERSON_NAME]" at bounding box center [511, 138] width 144 height 16
click at [514, 158] on link "[PERSON_NAME] [EMAIL_ADDRESS][DOMAIN_NAME]" at bounding box center [511, 158] width 144 height 25
click at [446, 262] on div "Change Cancel Close" at bounding box center [462, 252] width 332 height 39
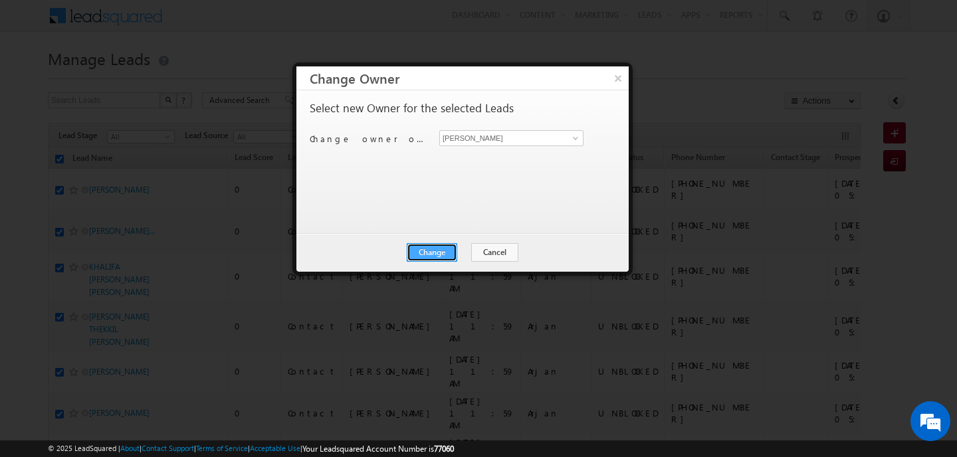
click at [446, 256] on button "Change" at bounding box center [432, 252] width 50 height 19
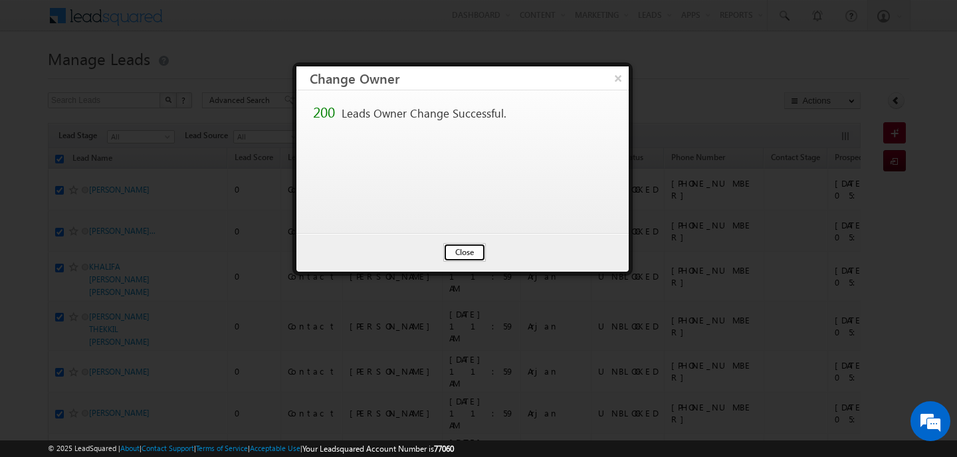
click at [459, 252] on button "Close" at bounding box center [464, 252] width 43 height 19
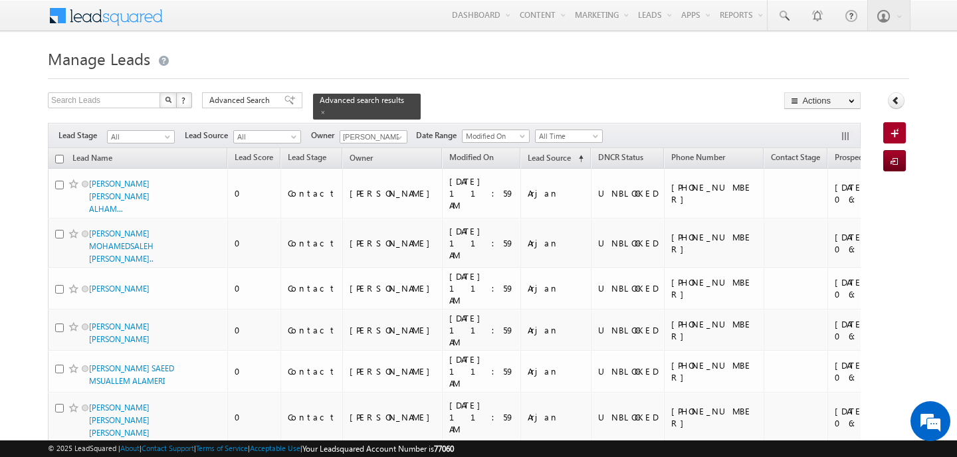
click at [60, 158] on input "checkbox" at bounding box center [59, 159] width 9 height 9
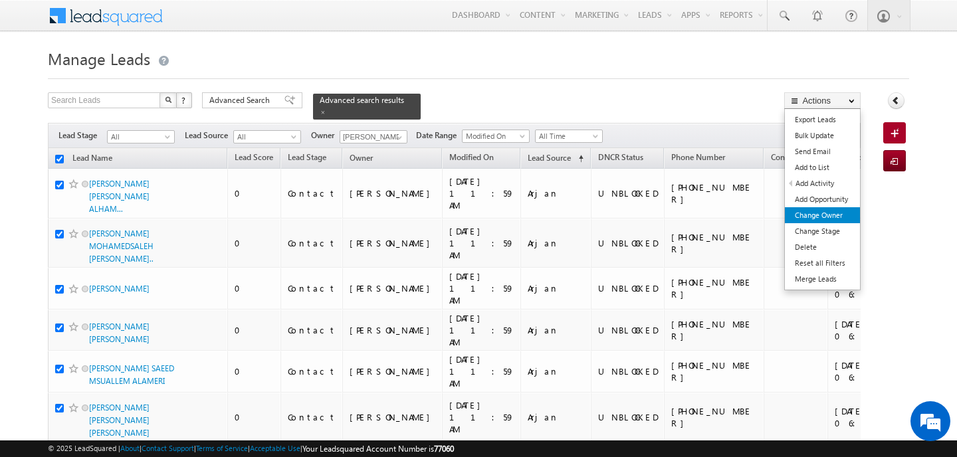
click at [824, 211] on link "Change Owner" at bounding box center [822, 215] width 75 height 16
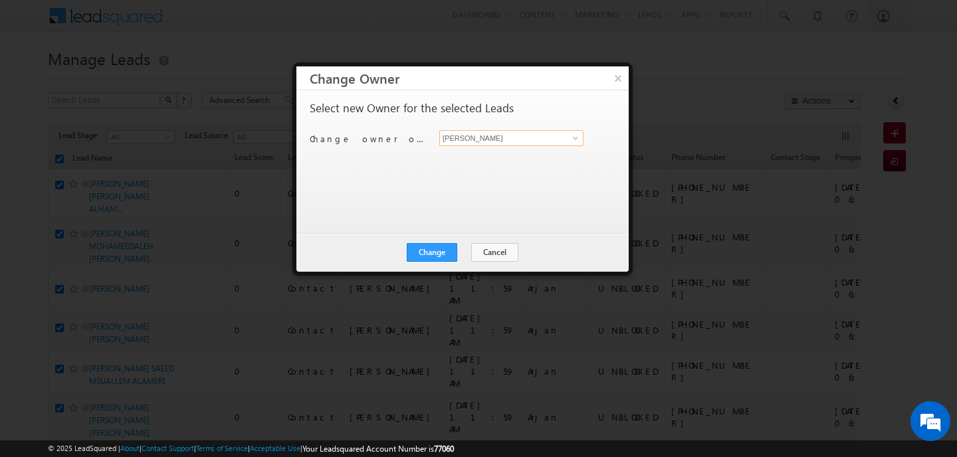
click at [470, 131] on input "[PERSON_NAME]" at bounding box center [511, 138] width 144 height 16
click at [462, 152] on link "[PERSON_NAME] [EMAIL_ADDRESS][PERSON_NAME][DOMAIN_NAME]" at bounding box center [511, 158] width 144 height 25
click at [452, 256] on button "Change" at bounding box center [432, 252] width 50 height 19
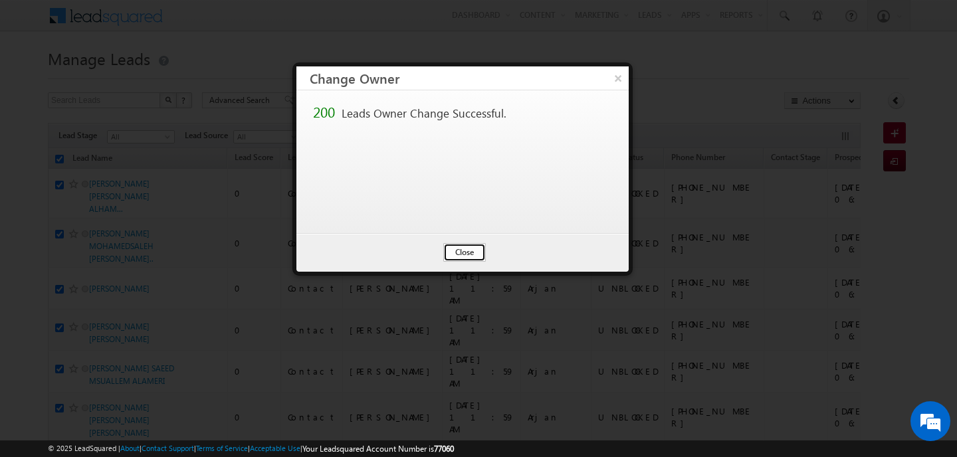
click at [463, 253] on button "Close" at bounding box center [464, 252] width 43 height 19
